Goal: Navigation & Orientation: Find specific page/section

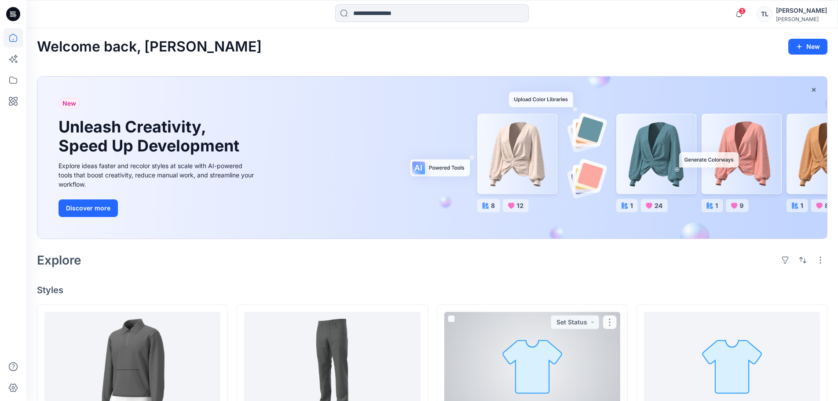
scroll to position [264, 0]
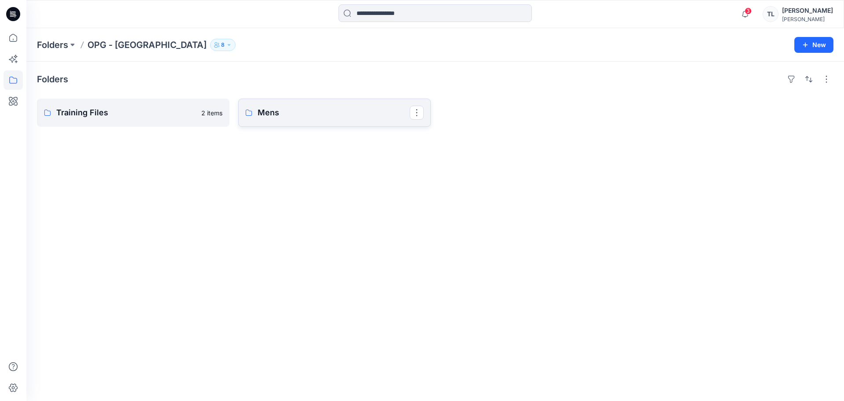
click at [366, 118] on p "Mens" at bounding box center [334, 112] width 152 height 12
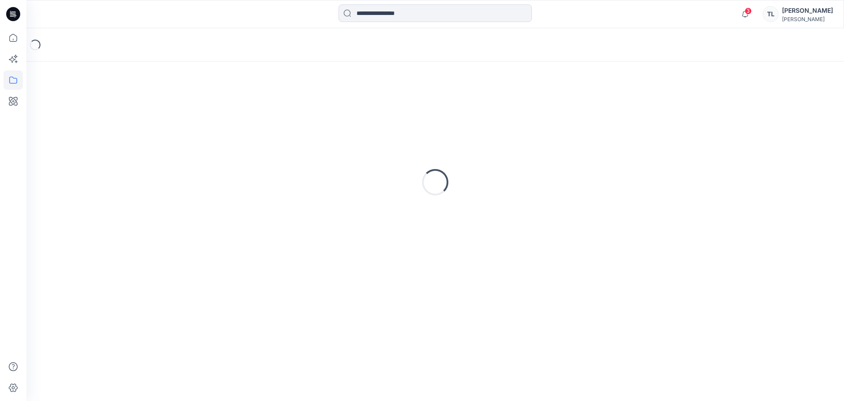
click at [366, 118] on div "Loading..." at bounding box center [435, 182] width 797 height 220
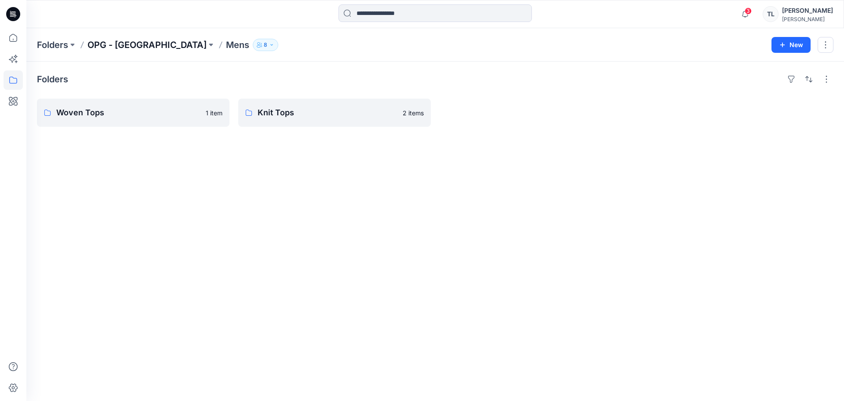
click at [110, 39] on p "OPG - [GEOGRAPHIC_DATA]" at bounding box center [147, 45] width 119 height 12
click at [129, 112] on p "Training Files" at bounding box center [132, 112] width 152 height 12
